Goal: Find specific page/section: Find specific page/section

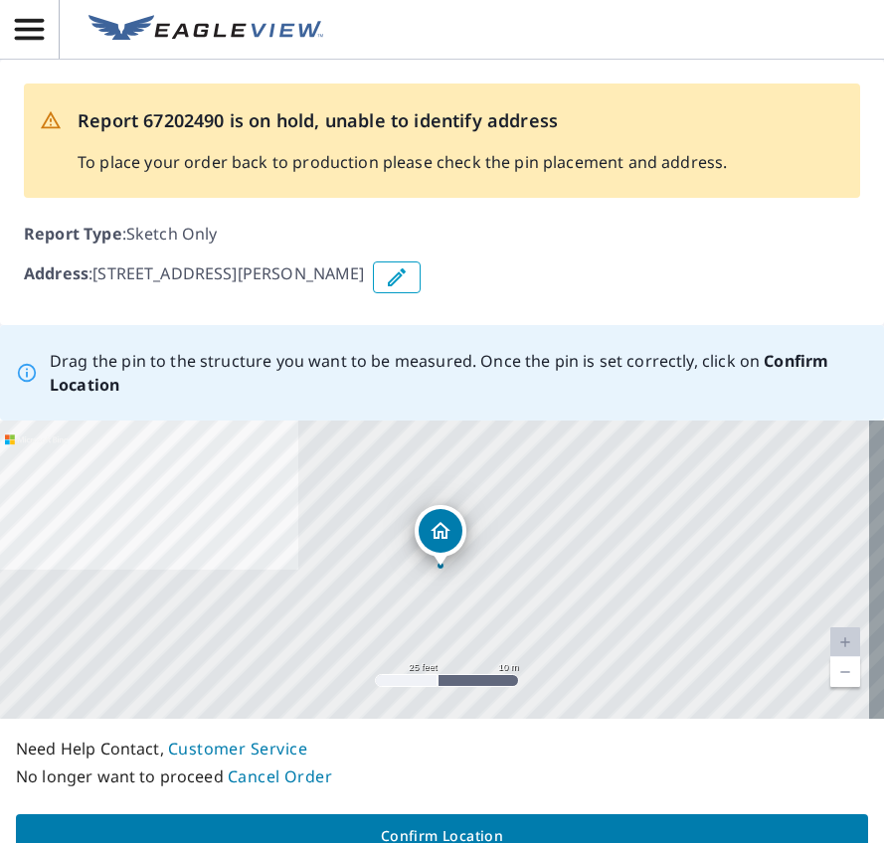
drag, startPoint x: 444, startPoint y: 554, endPoint x: 445, endPoint y: 540, distance: 13.9
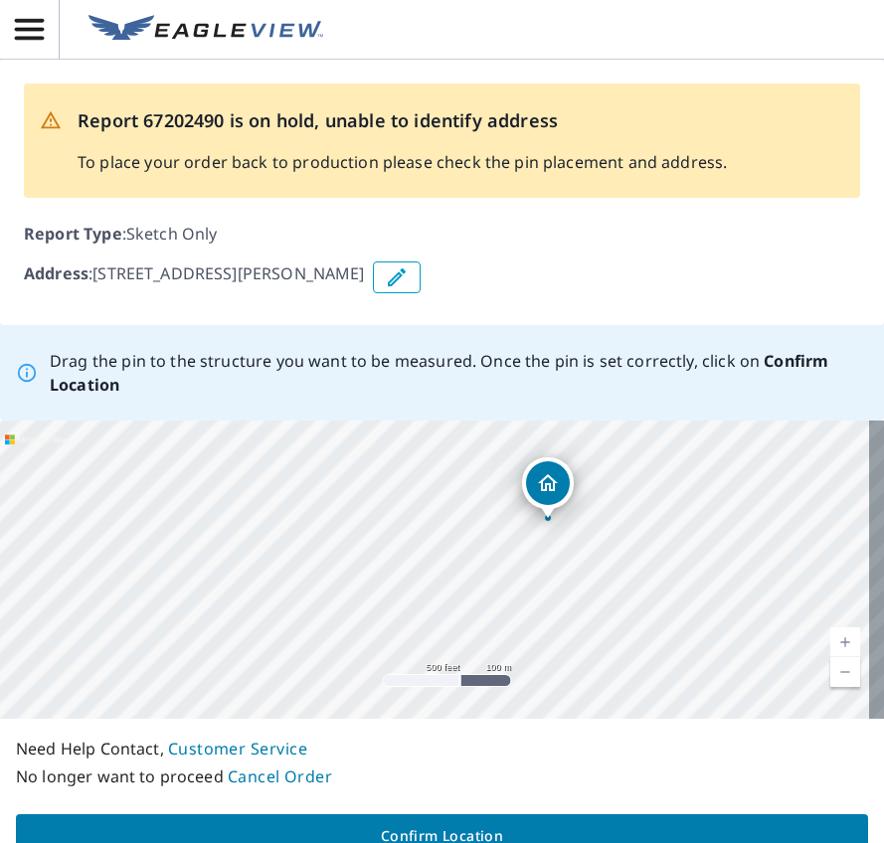
drag, startPoint x: 693, startPoint y: 647, endPoint x: 605, endPoint y: 563, distance: 121.6
click at [605, 563] on div "[STREET_ADDRESS][PERSON_NAME]" at bounding box center [442, 569] width 884 height 298
drag, startPoint x: 687, startPoint y: 561, endPoint x: 640, endPoint y: 571, distance: 48.0
click at [640, 571] on div "[STREET_ADDRESS][PERSON_NAME]" at bounding box center [442, 569] width 884 height 298
drag, startPoint x: 627, startPoint y: 563, endPoint x: 647, endPoint y: 588, distance: 32.6
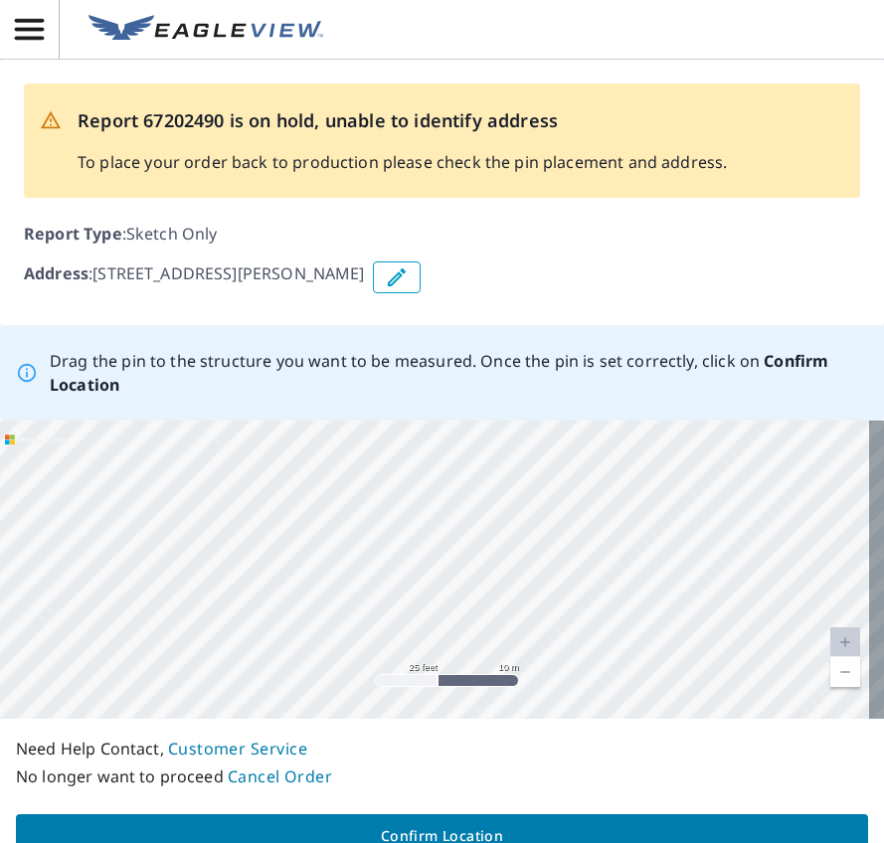
click at [647, 588] on div "[STREET_ADDRESS][PERSON_NAME]" at bounding box center [442, 569] width 884 height 298
click at [559, 552] on div "[STREET_ADDRESS][PERSON_NAME]" at bounding box center [442, 569] width 884 height 298
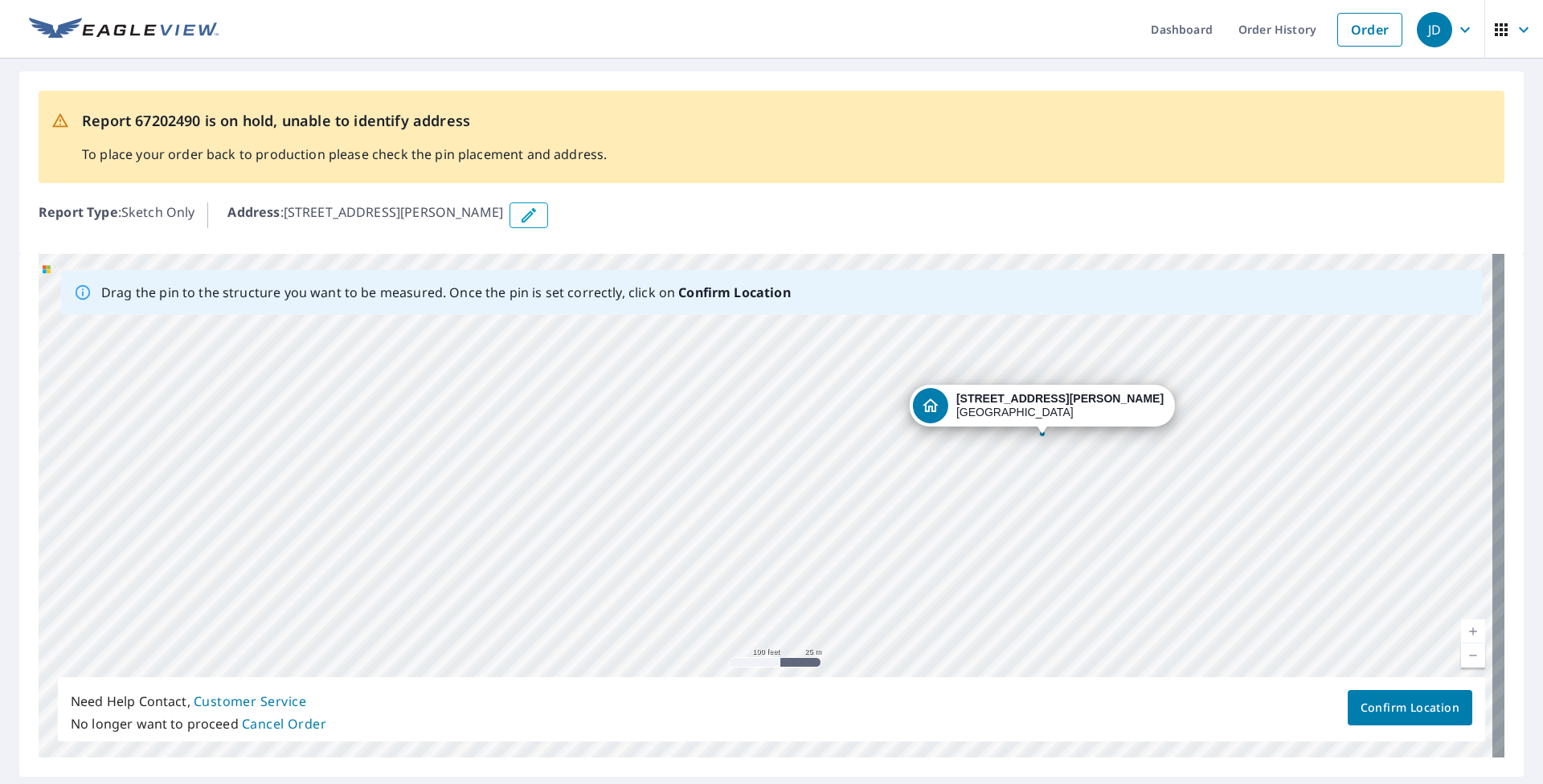
drag, startPoint x: 768, startPoint y: 474, endPoint x: 1363, endPoint y: 583, distance: 604.9
click at [714, 583] on div "[STREET_ADDRESS][PERSON_NAME]" at bounding box center [772, 505] width 1466 height 504
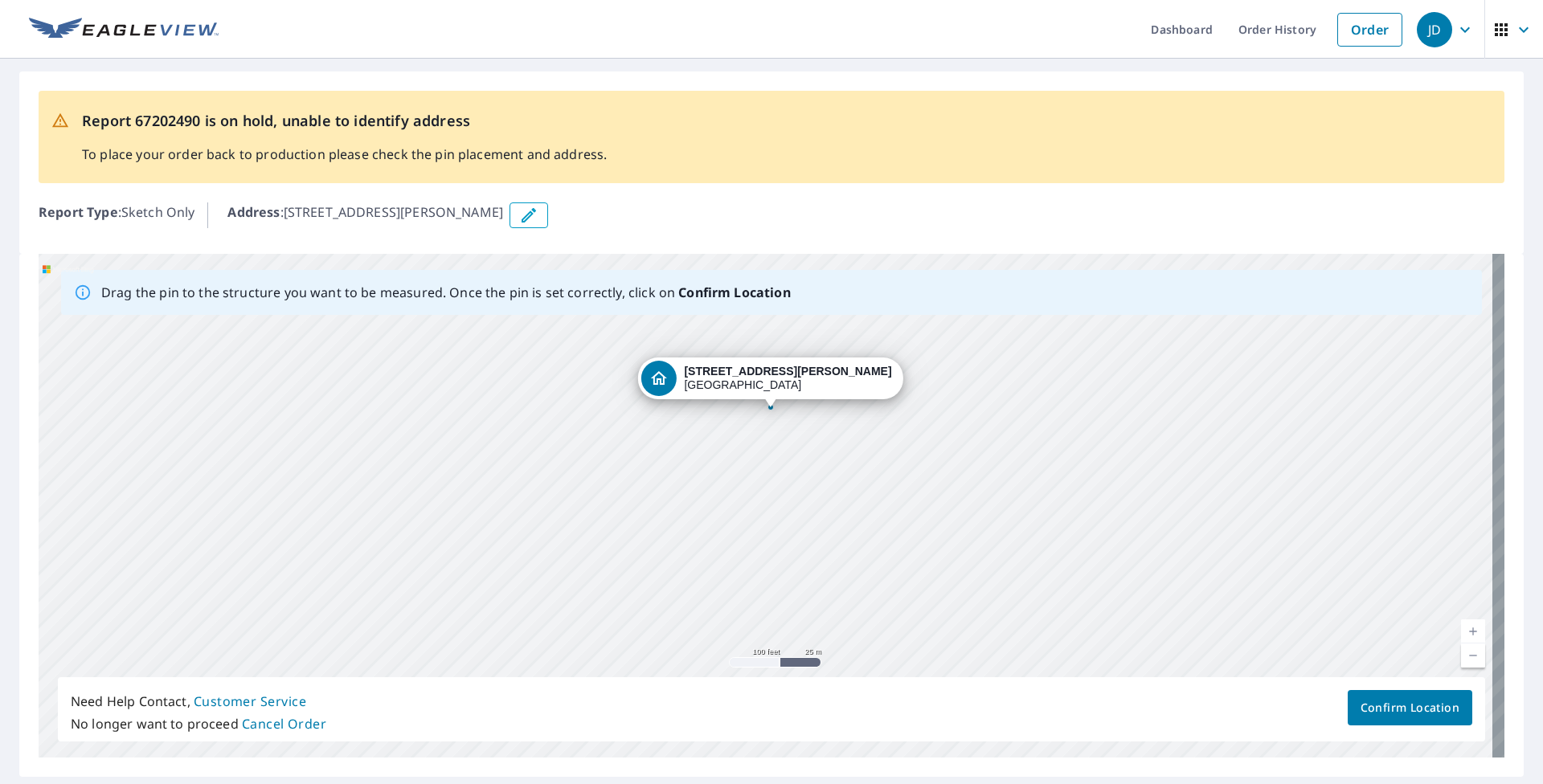
drag, startPoint x: 1116, startPoint y: 625, endPoint x: 1119, endPoint y: 521, distance: 104.0
click at [714, 521] on div "[STREET_ADDRESS][PERSON_NAME]" at bounding box center [772, 505] width 1466 height 504
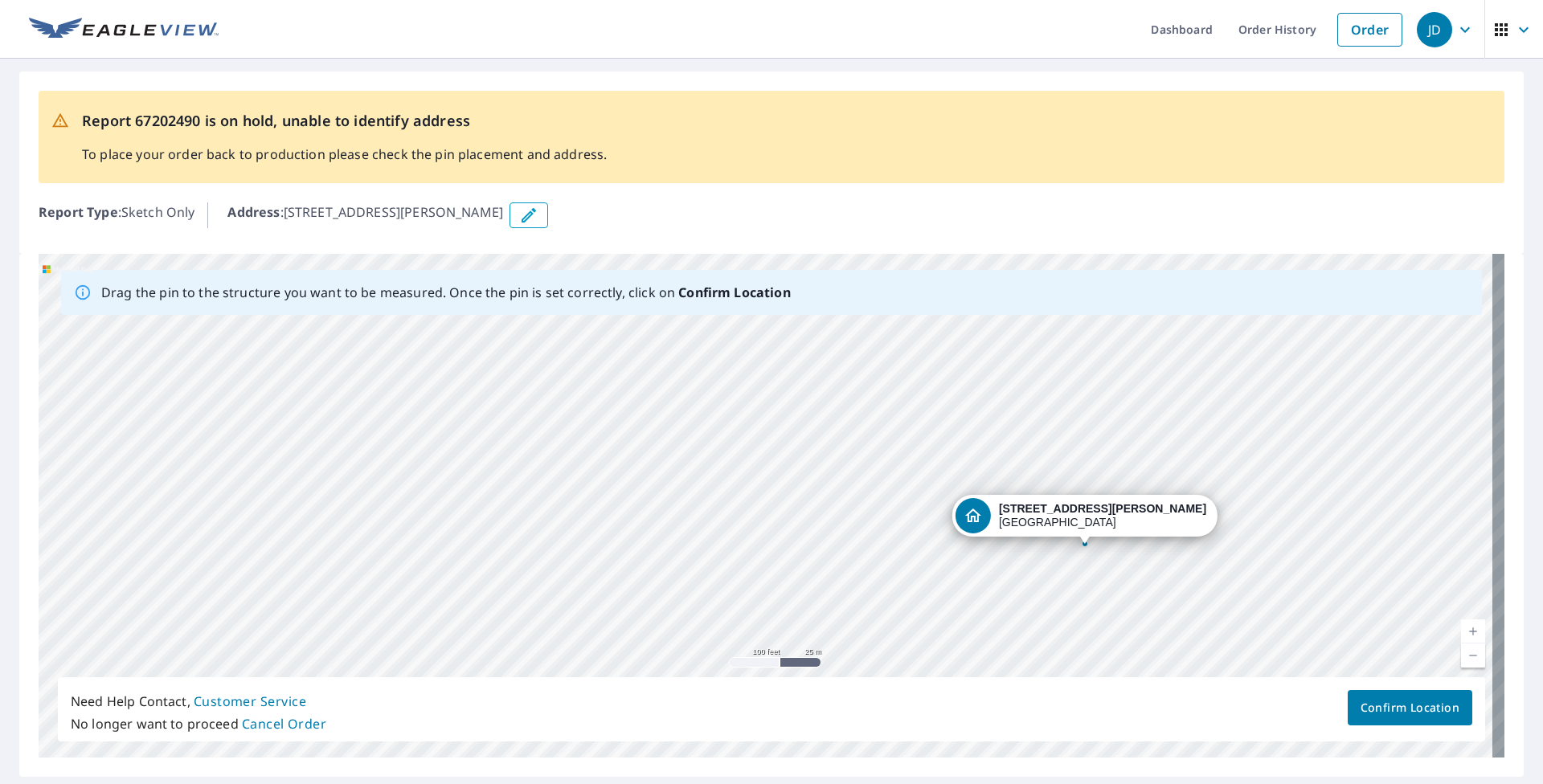
drag, startPoint x: 752, startPoint y: 369, endPoint x: 1068, endPoint y: 514, distance: 347.7
click at [714, 514] on div "[STREET_ADDRESS][PERSON_NAME]" at bounding box center [772, 505] width 1466 height 504
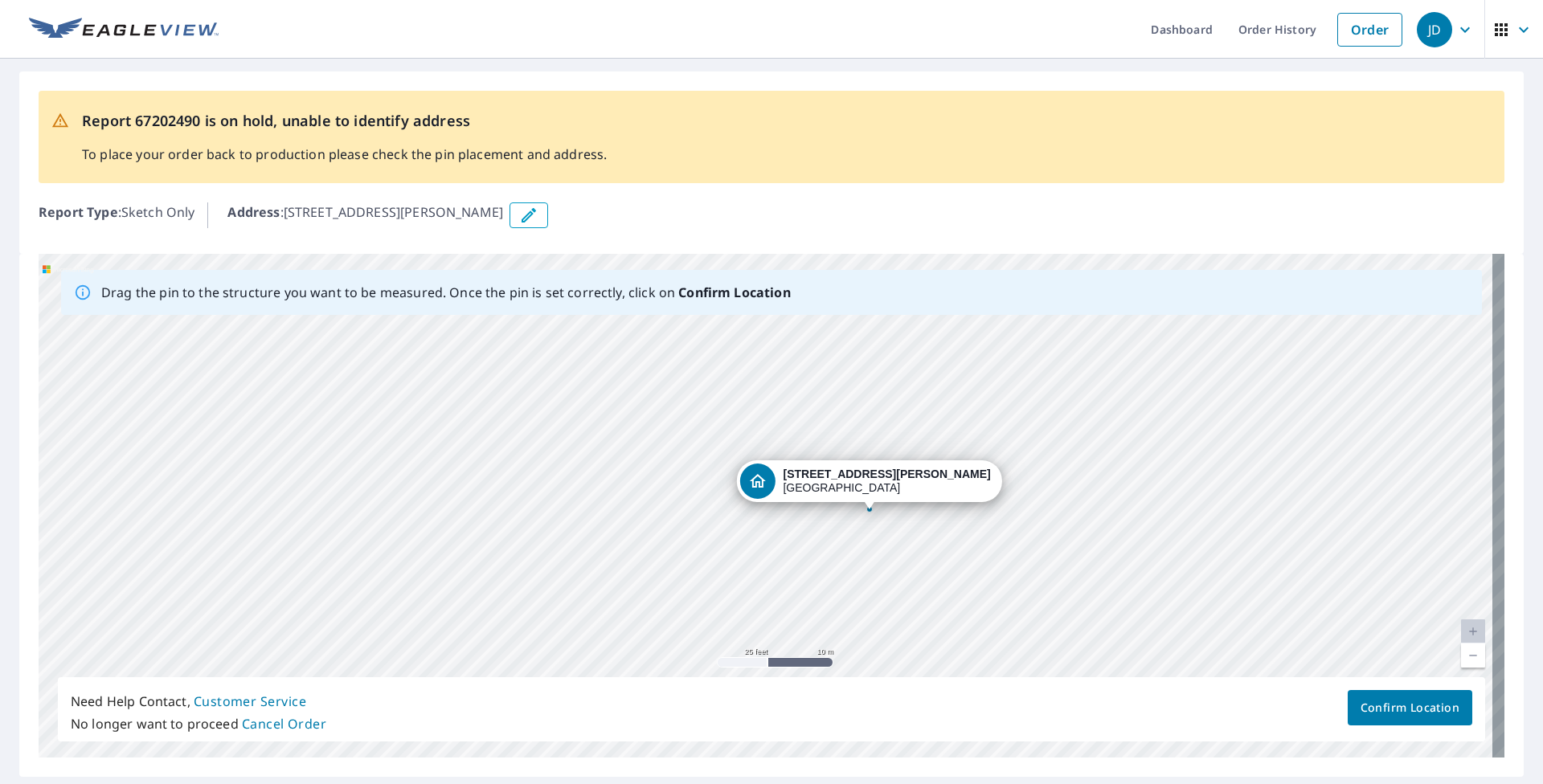
drag, startPoint x: 843, startPoint y: 537, endPoint x: 934, endPoint y: 573, distance: 97.9
click at [714, 577] on div "[STREET_ADDRESS][PERSON_NAME]" at bounding box center [772, 505] width 1466 height 504
click at [714, 533] on div "[STREET_ADDRESS][PERSON_NAME]" at bounding box center [772, 505] width 1466 height 504
click at [714, 525] on div "[STREET_ADDRESS][PERSON_NAME]" at bounding box center [772, 505] width 1466 height 504
click at [714, 488] on div "[STREET_ADDRESS][PERSON_NAME]" at bounding box center [772, 505] width 1466 height 504
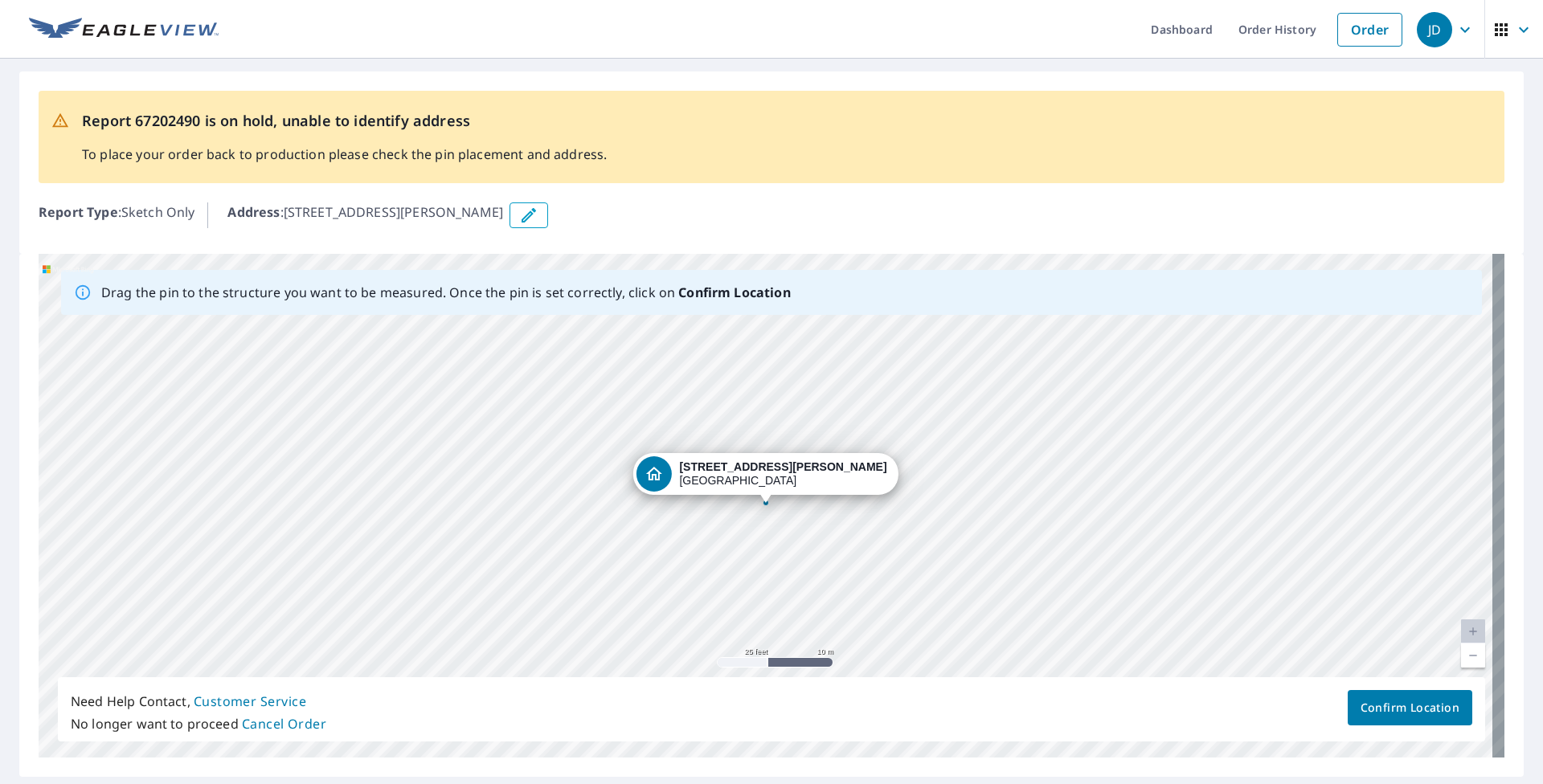
click at [714, 681] on span "Confirm Location" at bounding box center [1410, 708] width 99 height 20
